Goal: Navigation & Orientation: Find specific page/section

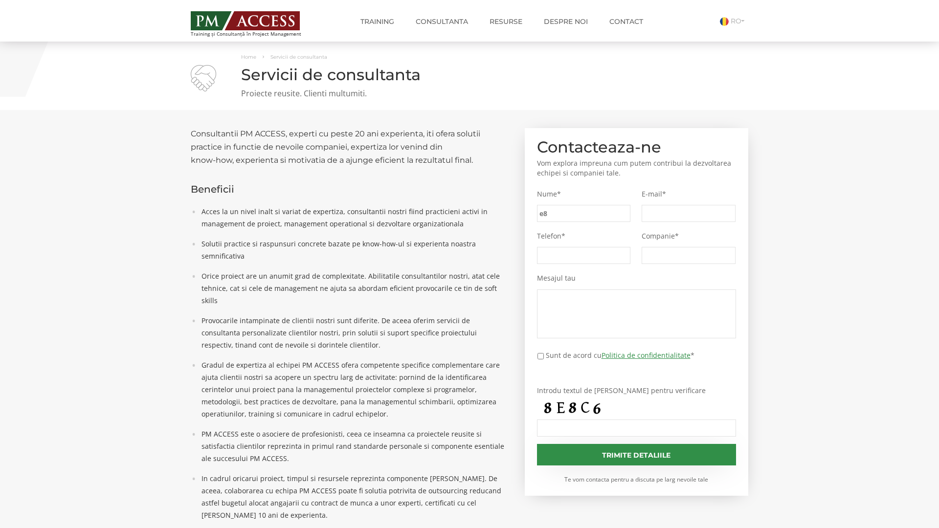
type input "e85"
type input "95b"
type input "b7b"
